Goal: Ask a question

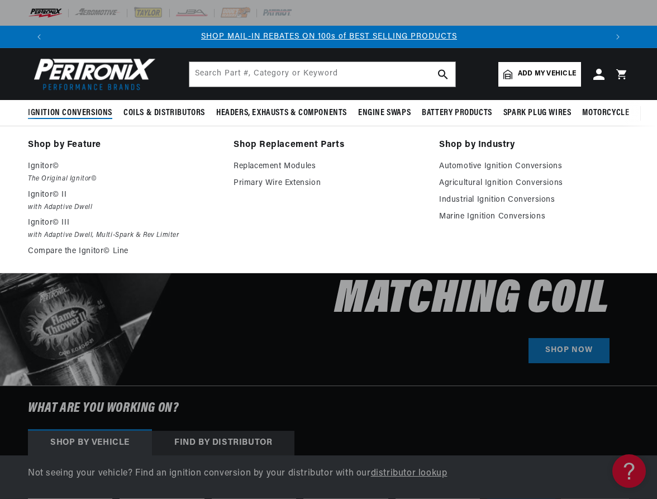
scroll to position [0, 556]
click at [55, 251] on link "Compare the Ignitor© Line" at bounding box center [123, 251] width 190 height 13
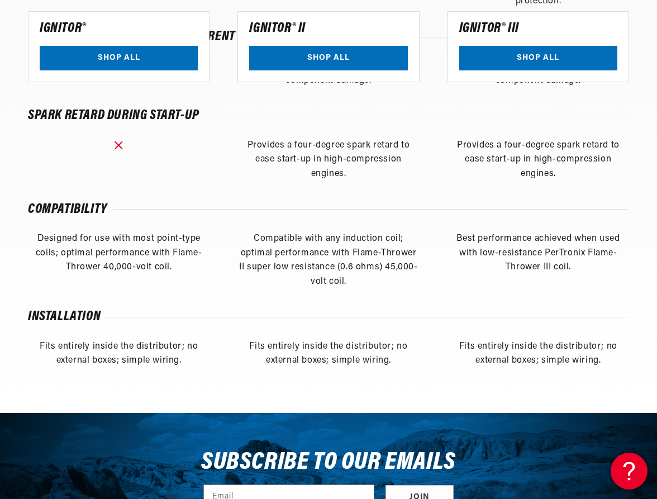
scroll to position [0, 556]
click at [628, 464] on icon at bounding box center [627, 469] width 17 height 84
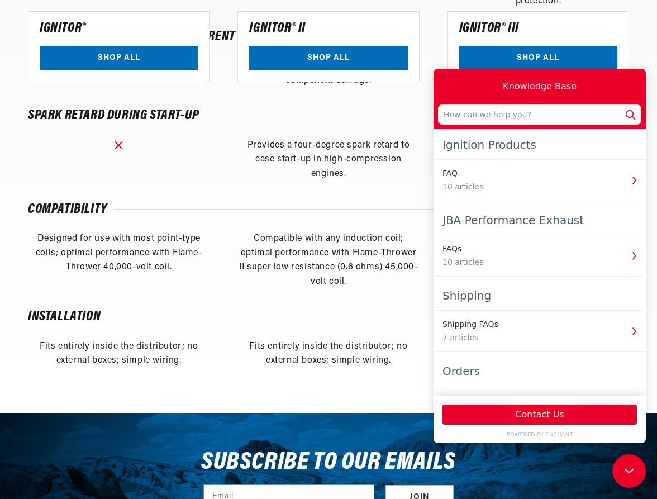
scroll to position [0, 1113]
click at [487, 114] on input "text" at bounding box center [539, 114] width 203 height 20
type input "convertion for delco 623"
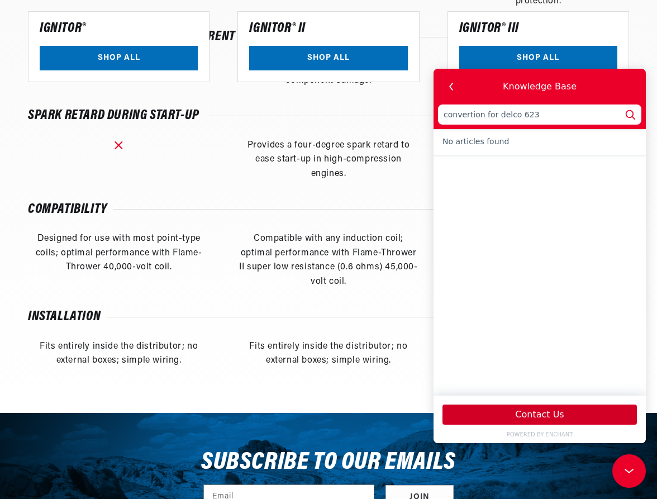
click at [542, 413] on button "Contact Us" at bounding box center [539, 414] width 194 height 20
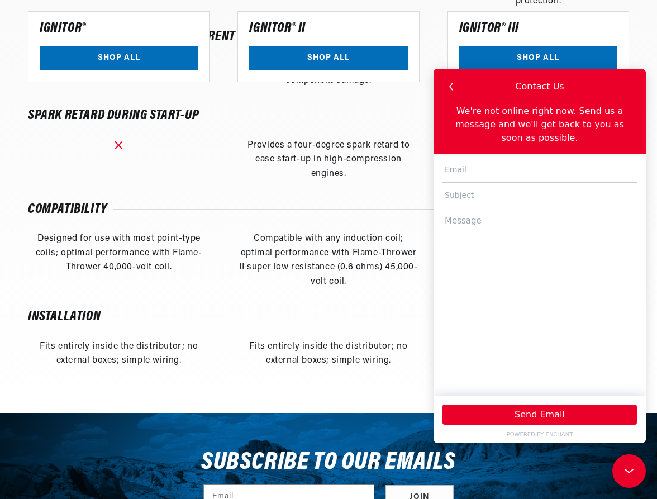
scroll to position [0, 556]
click at [469, 158] on input "text" at bounding box center [539, 170] width 194 height 26
click at [470, 158] on input "text" at bounding box center [539, 170] width 194 height 26
paste input "iscaynebabies@gmail.com"
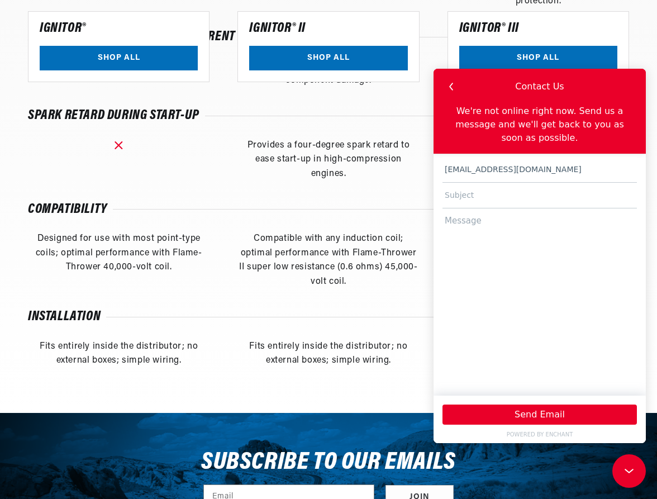
click at [444, 157] on input "iscaynebabies@gmail.com" at bounding box center [539, 170] width 194 height 26
type input "biscaynebabies@gmail.com"
click at [503, 183] on input "text" at bounding box center [539, 196] width 194 height 26
type input "kit for 1924 Scripps F-6"
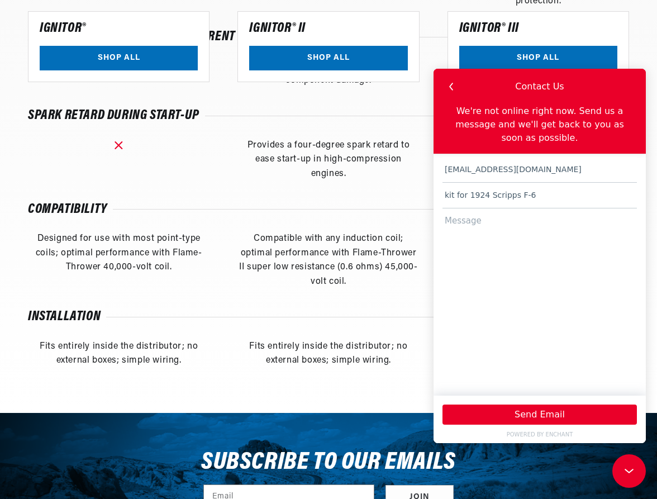
click at [489, 211] on textarea at bounding box center [539, 296] width 194 height 177
click at [531, 213] on textarea "I can provide a" at bounding box center [539, 296] width 194 height 177
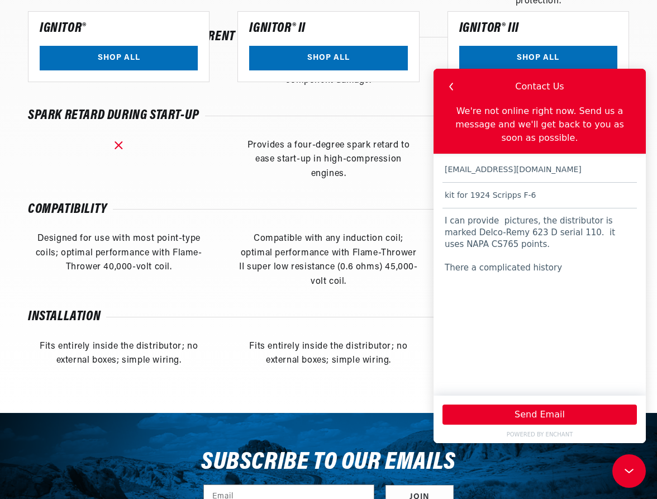
scroll to position [0, 556]
click at [531, 235] on textarea "I can provide pictures, the distributor is marked Delco-Remy 623 D serial 110. …" at bounding box center [539, 296] width 194 height 177
paste textarea "1168LS Ignitor"
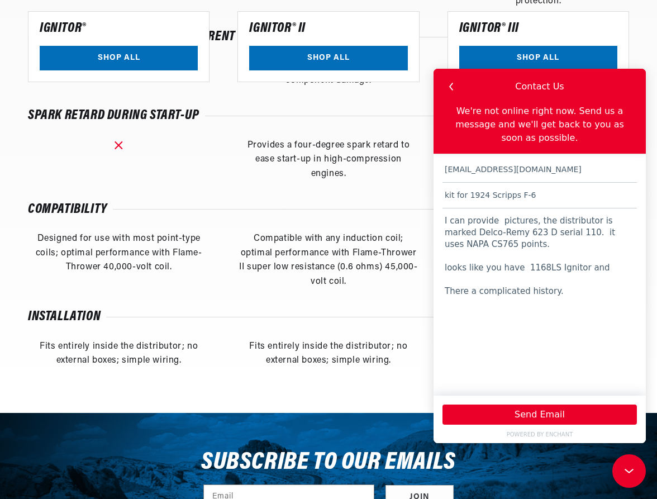
paste textarea "91168LS Ignitor® II"
click at [563, 290] on textarea "I can provide pictures, the distributor is marked Delco-Remy 623 D serial 110. …" at bounding box center [539, 296] width 194 height 177
click at [524, 267] on textarea "I can provide pictures, the distributor is marked Delco-Remy 623 D serial 110. …" at bounding box center [539, 296] width 194 height 177
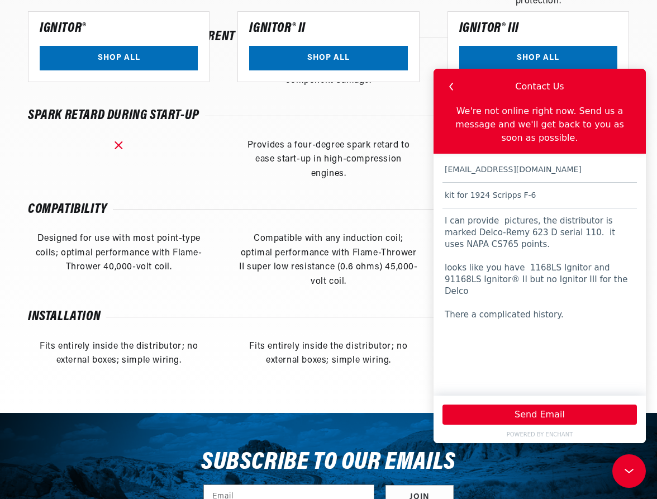
scroll to position [0, 0]
drag, startPoint x: 612, startPoint y: 270, endPoint x: 546, endPoint y: 270, distance: 65.9
click at [546, 270] on textarea "I can provide pictures, the distributor is marked Delco-Remy 623 D serial 110. …" at bounding box center [539, 296] width 194 height 177
click at [563, 293] on textarea "I can provide pictures, the distributor is marked Delco-Remy 623 D serial 110. …" at bounding box center [539, 296] width 194 height 177
click at [545, 311] on textarea "I can provide pictures, the distributor is marked Delco-Remy 623 D serial 110. …" at bounding box center [539, 296] width 194 height 177
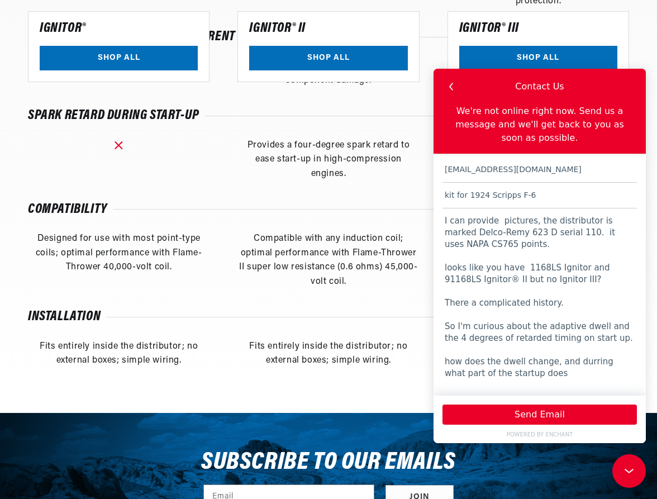
scroll to position [0, 1113]
click at [496, 360] on textarea "I can provide pictures, the distributor is marked Delco-Remy 623 D serial 110. …" at bounding box center [539, 296] width 194 height 177
click at [531, 363] on textarea "I can provide pictures, the distributor is marked Delco-Remy 623 D serial 110. …" at bounding box center [539, 296] width 194 height 177
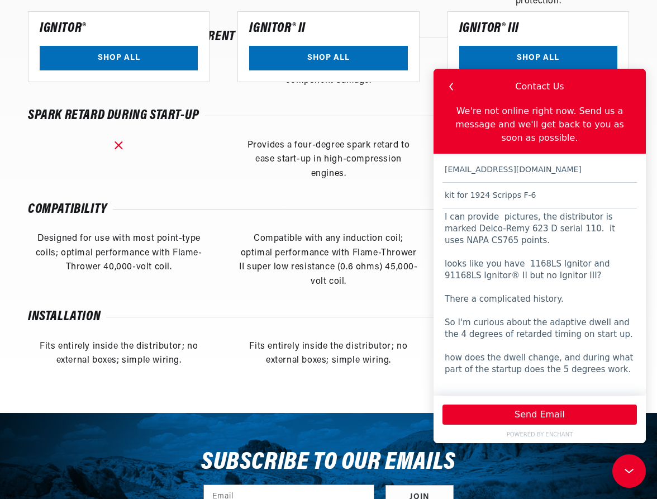
scroll to position [11, 0]
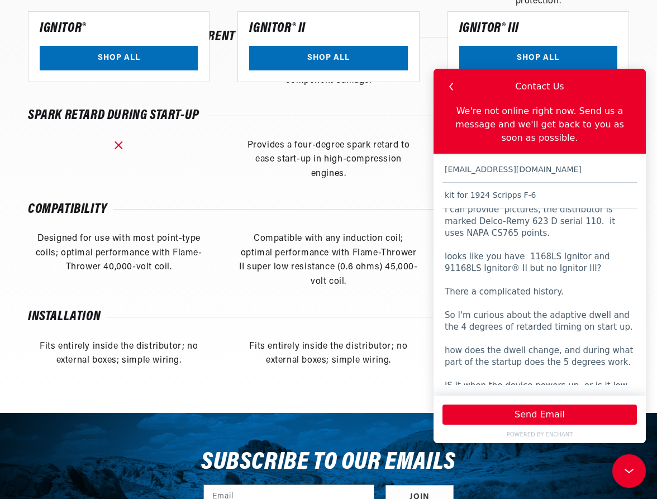
click at [453, 373] on textarea "I can provide pictures, the distributor is marked Delco-Remy 623 D serial 110. …" at bounding box center [539, 296] width 194 height 177
click at [590, 373] on textarea "I can provide pictures, the distributor is marked Delco-Remy 623 D serial 110. …" at bounding box center [539, 296] width 194 height 177
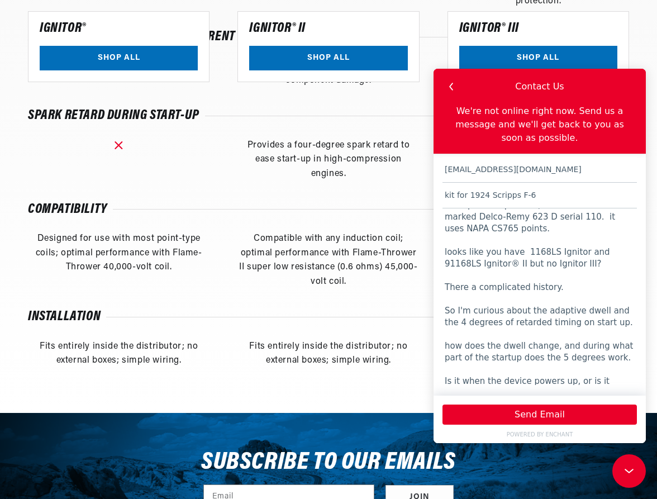
click at [485, 382] on textarea "I can provide pictures, the distributor is marked Delco-Remy 623 D serial 110. …" at bounding box center [539, 296] width 194 height 177
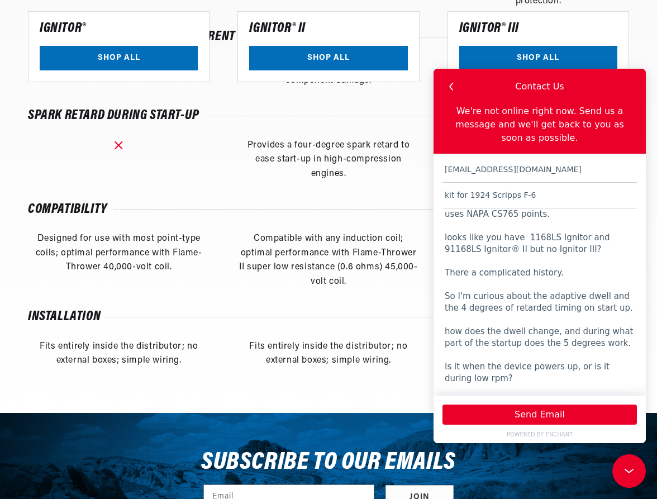
scroll to position [0, 0]
click at [560, 261] on textarea "I can provide pictures, the distributor is marked Delco-Remy 623 D serial 110. …" at bounding box center [539, 296] width 194 height 177
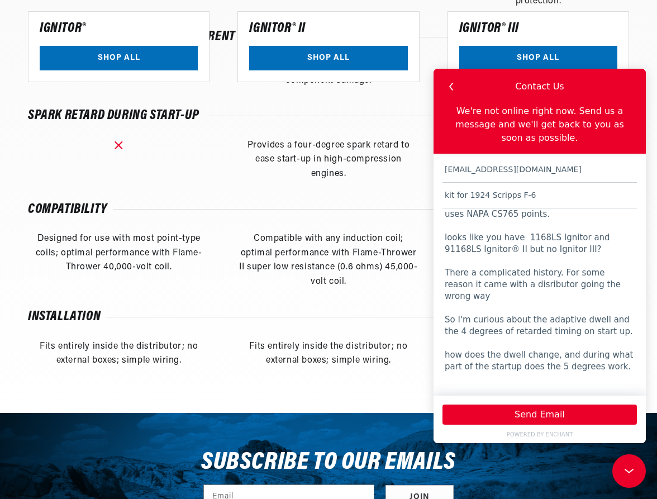
scroll to position [0, 1113]
click at [617, 272] on textarea "I can provide pictures, the distributor is marked Delco-Remy 623 D serial 110. …" at bounding box center [539, 296] width 194 height 177
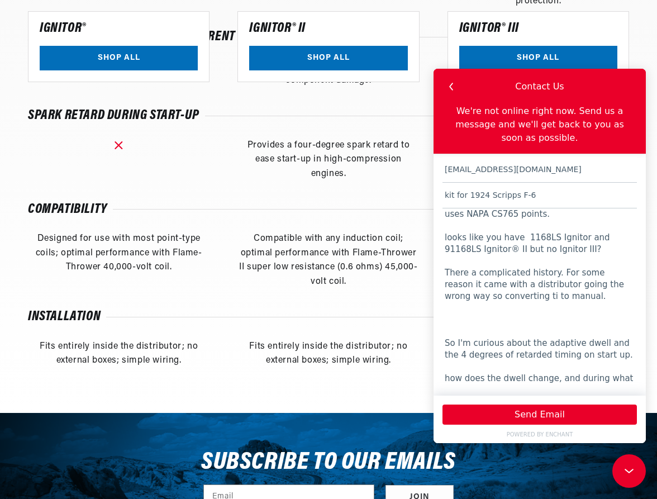
click at [490, 289] on textarea "I can provide pictures, the distributor is marked Delco-Remy 623 D serial 110. …" at bounding box center [539, 296] width 194 height 177
click at [492, 286] on textarea "I can provide pictures, the distributor is marked Delco-Remy 623 D serial 110. …" at bounding box center [539, 296] width 194 height 177
click at [478, 305] on textarea "I can provide pictures, the distributor is marked Delco-Remy 623 D serial 110. …" at bounding box center [539, 296] width 194 height 177
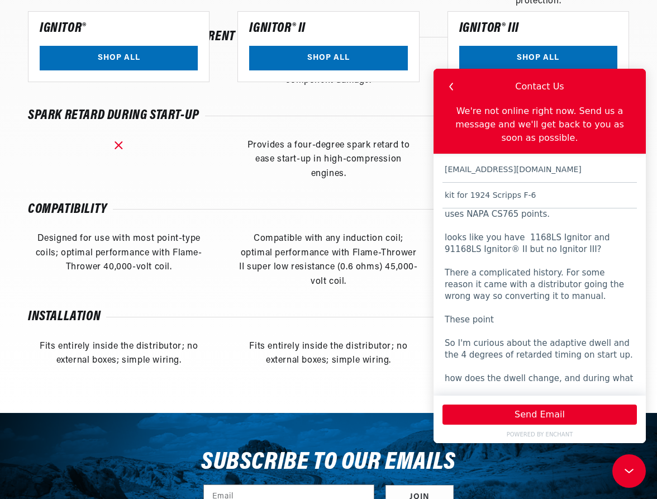
click at [468, 307] on textarea "I can provide pictures, the distributor is marked Delco-Remy 623 D serial 110. …" at bounding box center [539, 296] width 194 height 177
click at [527, 307] on textarea "I can provide pictures, the distributor is marked Delco-Remy 623 D serial 110. …" at bounding box center [539, 296] width 194 height 177
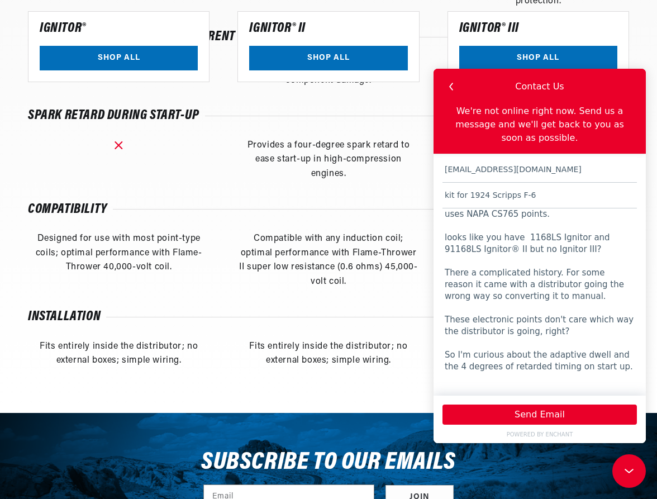
scroll to position [0, 1113]
click at [456, 344] on textarea "I can provide pictures, the distributor is marked Delco-Remy 623 D serial 110. …" at bounding box center [539, 296] width 194 height 177
click at [597, 356] on textarea "I can provide pictures, the distributor is marked Delco-Remy 623 D serial 110. …" at bounding box center [539, 296] width 194 height 177
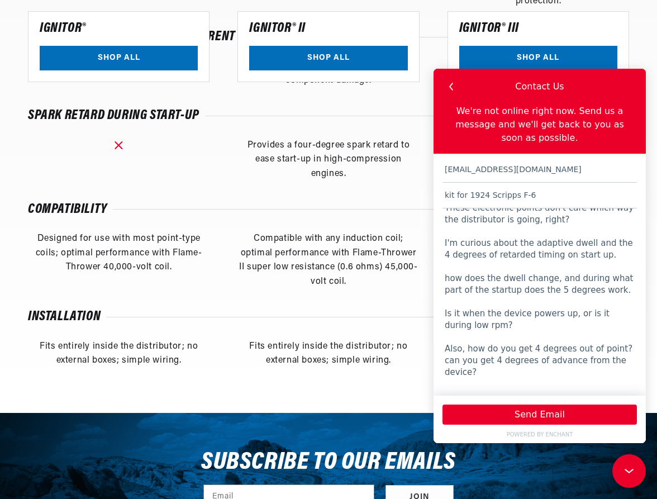
scroll to position [0, 1113]
click at [490, 309] on textarea "I can provide pictures, the distributor is marked Delco-Remy 623 D serial 110. …" at bounding box center [539, 296] width 194 height 177
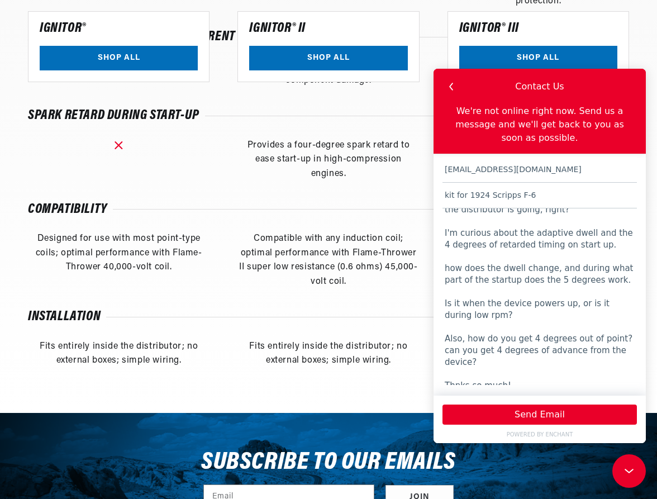
scroll to position [0, 0]
click at [485, 350] on textarea "I can provide pictures, the distributor is marked Delco-Remy 623 D serial 110. …" at bounding box center [539, 296] width 194 height 177
click at [467, 373] on textarea "I can provide pictures, the distributor is marked Delco-Remy 623 D serial 110. …" at bounding box center [539, 296] width 194 height 177
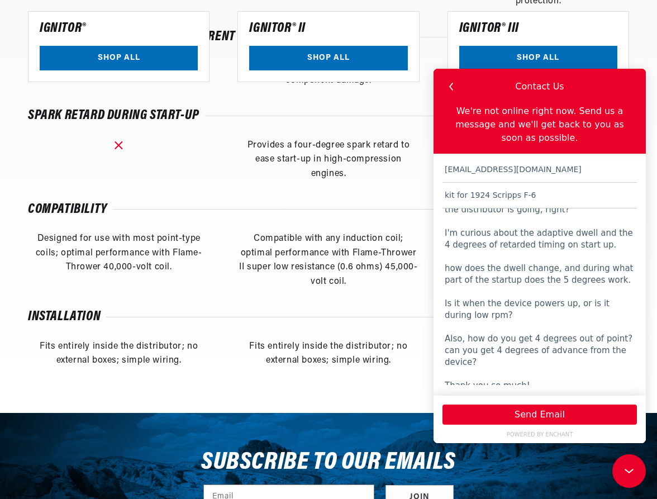
click at [607, 322] on textarea "I can provide pictures, the distributor is marked Delco-Remy 623 D serial 110. …" at bounding box center [539, 296] width 194 height 177
click at [490, 349] on textarea "I can provide pictures, the distributor is marked Delco-Remy 623 D serial 110. …" at bounding box center [539, 296] width 194 height 177
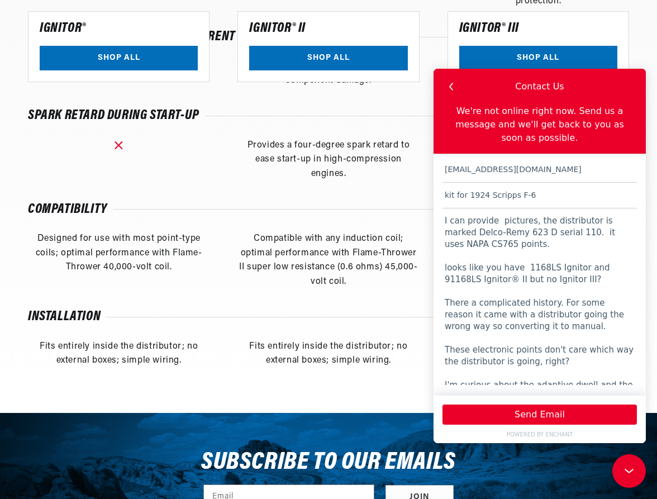
scroll to position [0, 0]
click at [548, 267] on textarea "I can provide pictures, the distributor is marked Delco-Remy 623 D serial 110. …" at bounding box center [539, 296] width 194 height 177
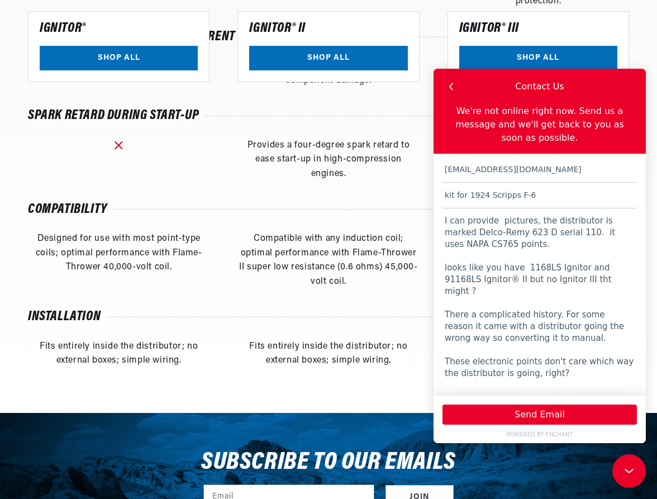
scroll to position [0, 556]
click at [558, 269] on textarea "I can provide pictures, the distributor is marked Delco-Remy 623 D serial 110. …" at bounding box center [539, 296] width 194 height 177
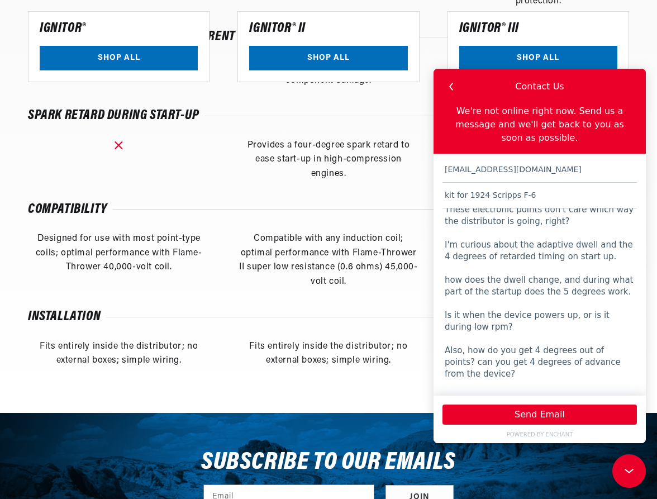
scroll to position [0, 0]
click at [492, 347] on textarea "I can provide pictures, the distributor is marked Delco-Remy 623 D serial 110. …" at bounding box center [539, 296] width 194 height 177
type textarea "I can provide pictures, the distributor is marked Delco-Remy 623 D serial 110. …"
click at [536, 416] on button "Send Email" at bounding box center [539, 414] width 194 height 20
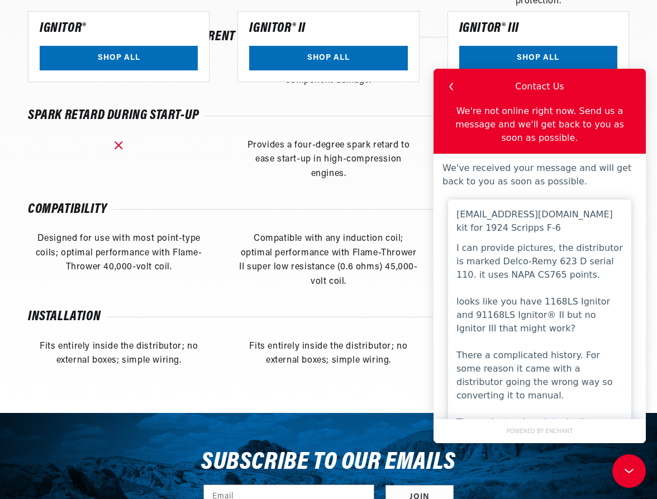
scroll to position [0, 1113]
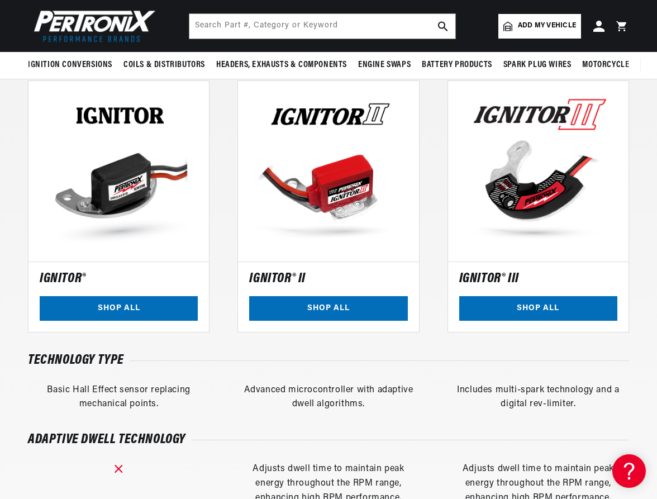
scroll to position [726, 0]
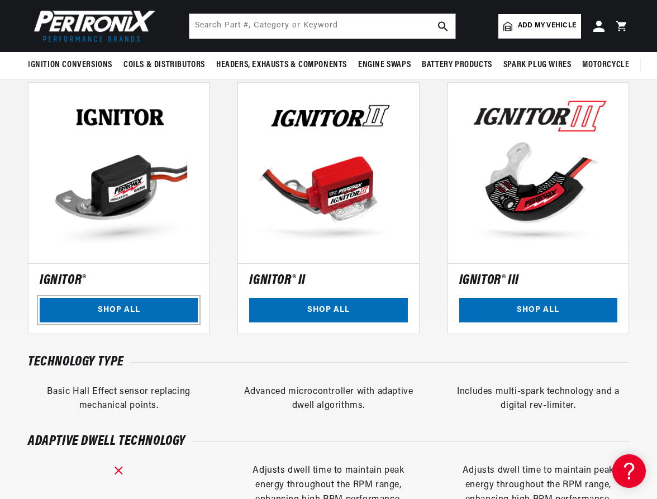
click at [137, 310] on link "SHOP ALL" at bounding box center [119, 310] width 158 height 25
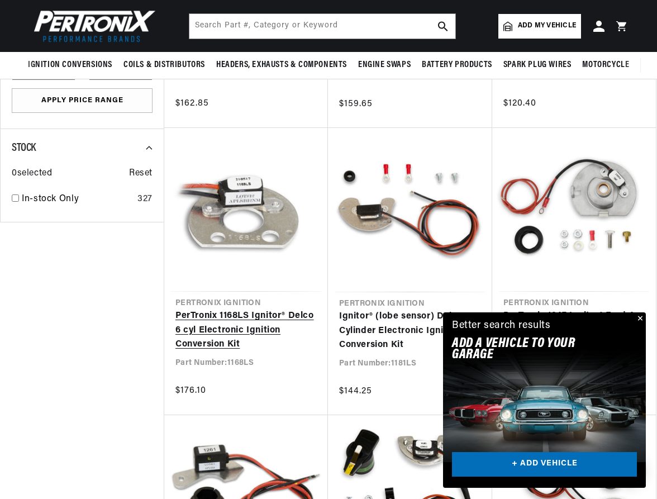
scroll to position [782, 0]
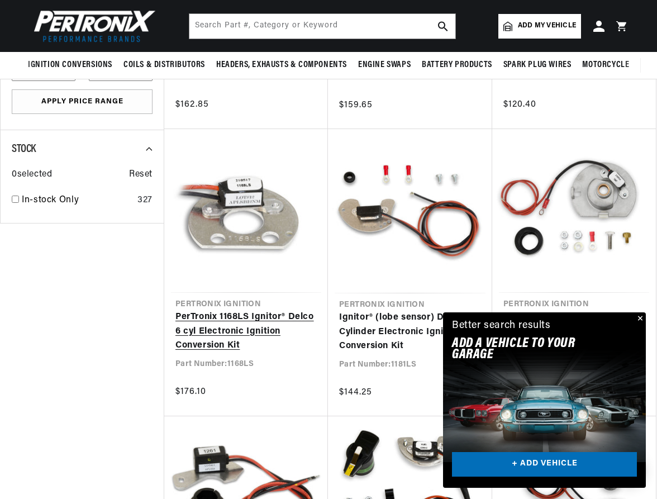
click at [234, 310] on link "PerTronix 1168LS Ignitor® Delco 6 cyl Electronic Ignition Conversion Kit" at bounding box center [245, 331] width 141 height 43
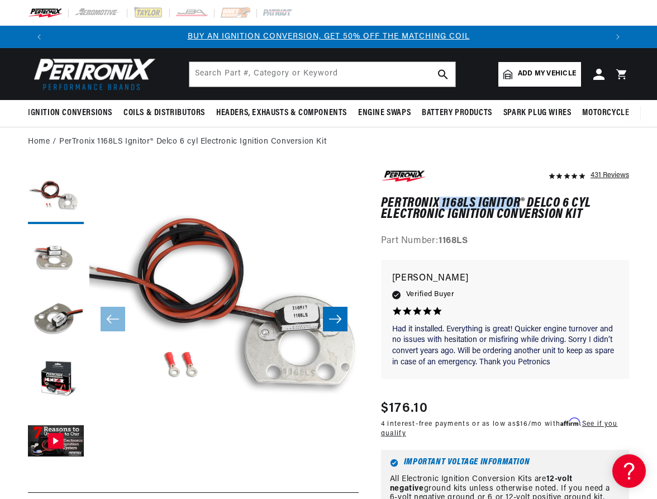
drag, startPoint x: 440, startPoint y: 203, endPoint x: 520, endPoint y: 202, distance: 80.4
click at [520, 202] on h1 "PerTronix 1168LS Ignitor® Delco 6 cyl Electronic Ignition Conversion Kit" at bounding box center [505, 209] width 248 height 23
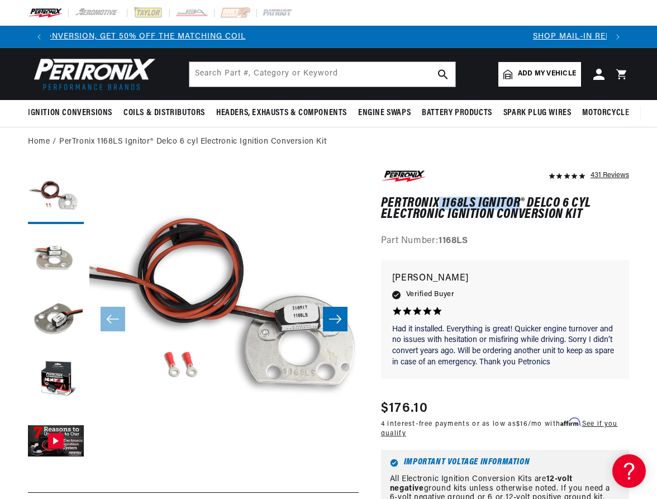
scroll to position [0, 556]
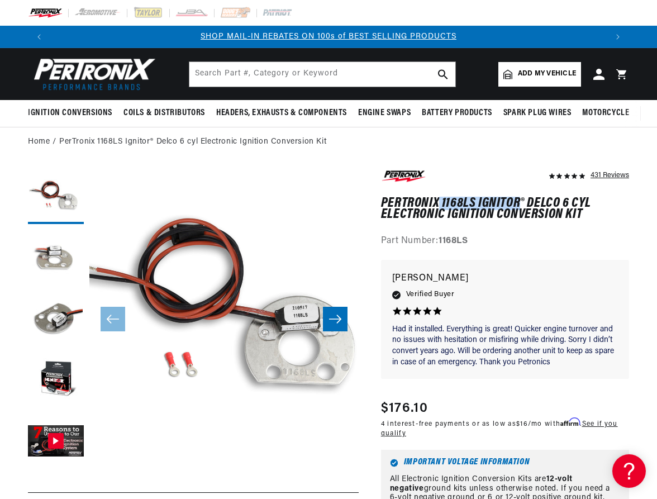
copy h1 "1168LS Ignitor"
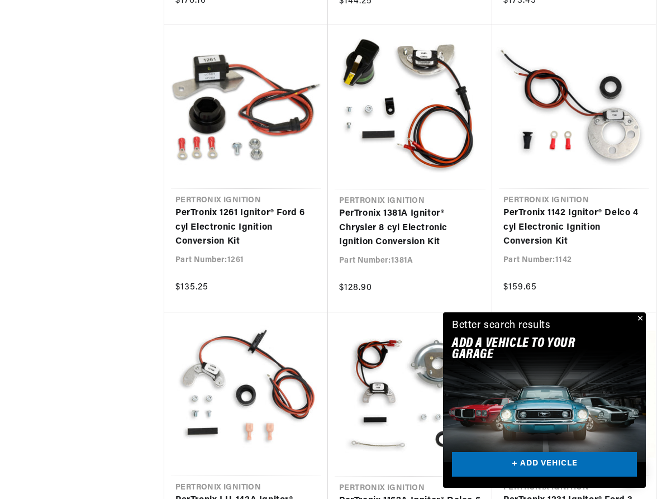
scroll to position [0, 427]
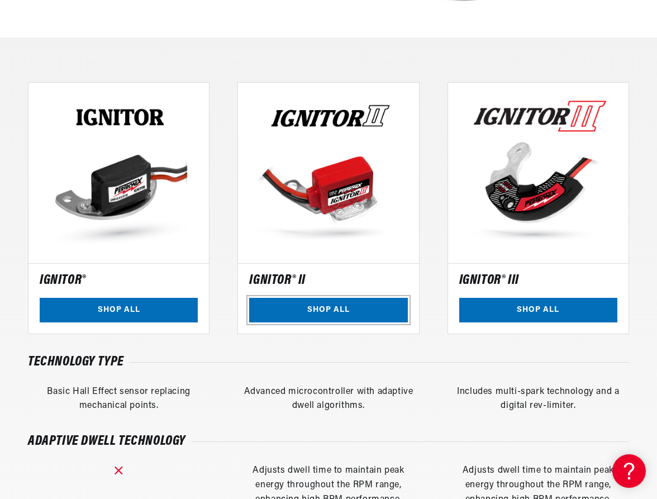
click at [340, 305] on link "SHOP ALL" at bounding box center [328, 310] width 158 height 25
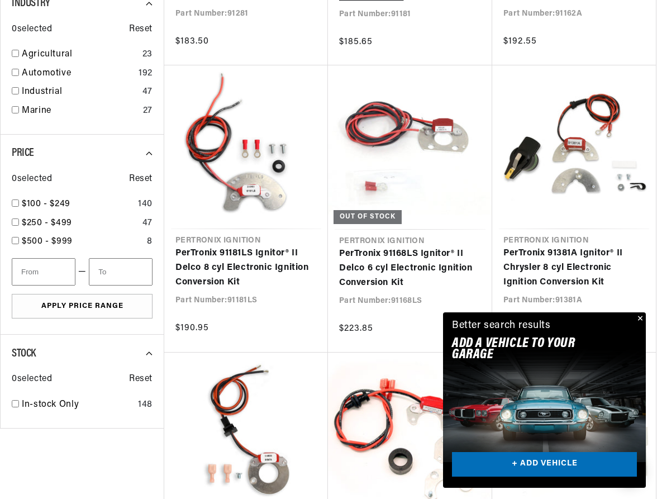
scroll to position [0, 556]
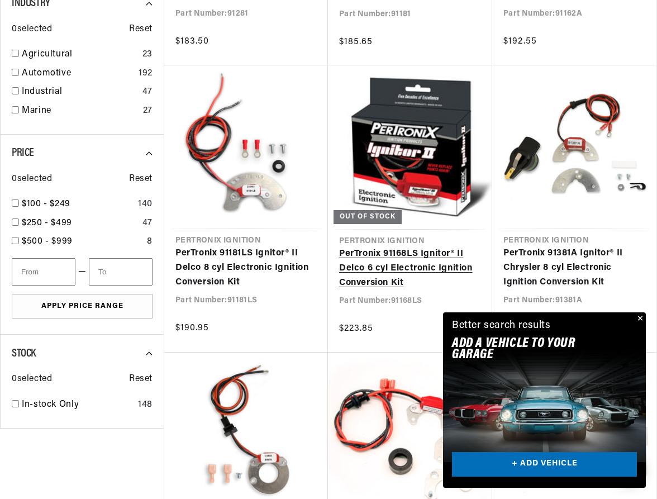
click at [422, 255] on link "PerTronix 91168LS Ignitor® II Delco 6 cyl Electronic Ignition Conversion Kit" at bounding box center [410, 268] width 142 height 43
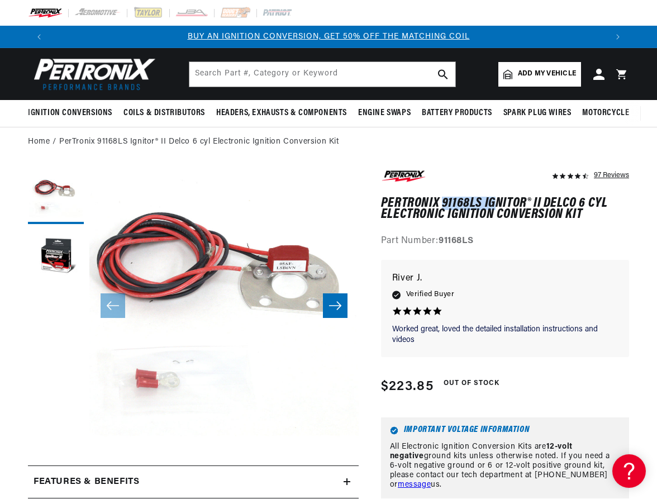
drag, startPoint x: 443, startPoint y: 202, endPoint x: 506, endPoint y: 202, distance: 63.1
click at [506, 202] on h1 "PerTronix 91168LS Ignitor® II Delco 6 cyl Electronic Ignition Conversion Kit" at bounding box center [505, 209] width 248 height 23
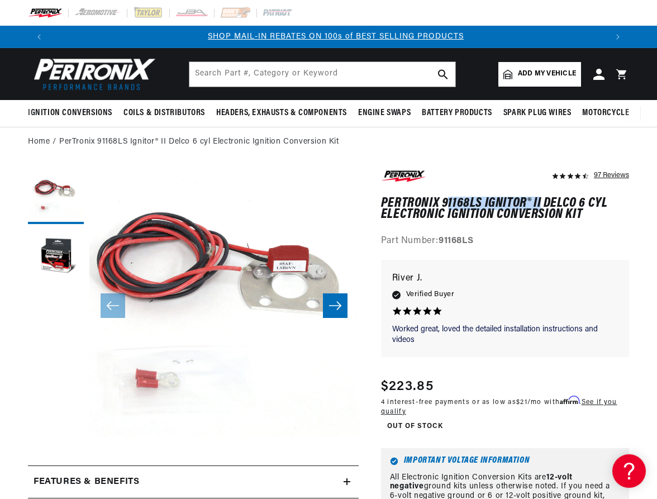
scroll to position [0, 556]
drag, startPoint x: 540, startPoint y: 203, endPoint x: 442, endPoint y: 204, distance: 98.3
click at [442, 204] on h1 "PerTronix 91168LS Ignitor® II Delco 6 cyl Electronic Ignition Conversion Kit" at bounding box center [505, 209] width 248 height 23
copy h1 "91168LS Ignitor® II"
